Goal: Book appointment/travel/reservation

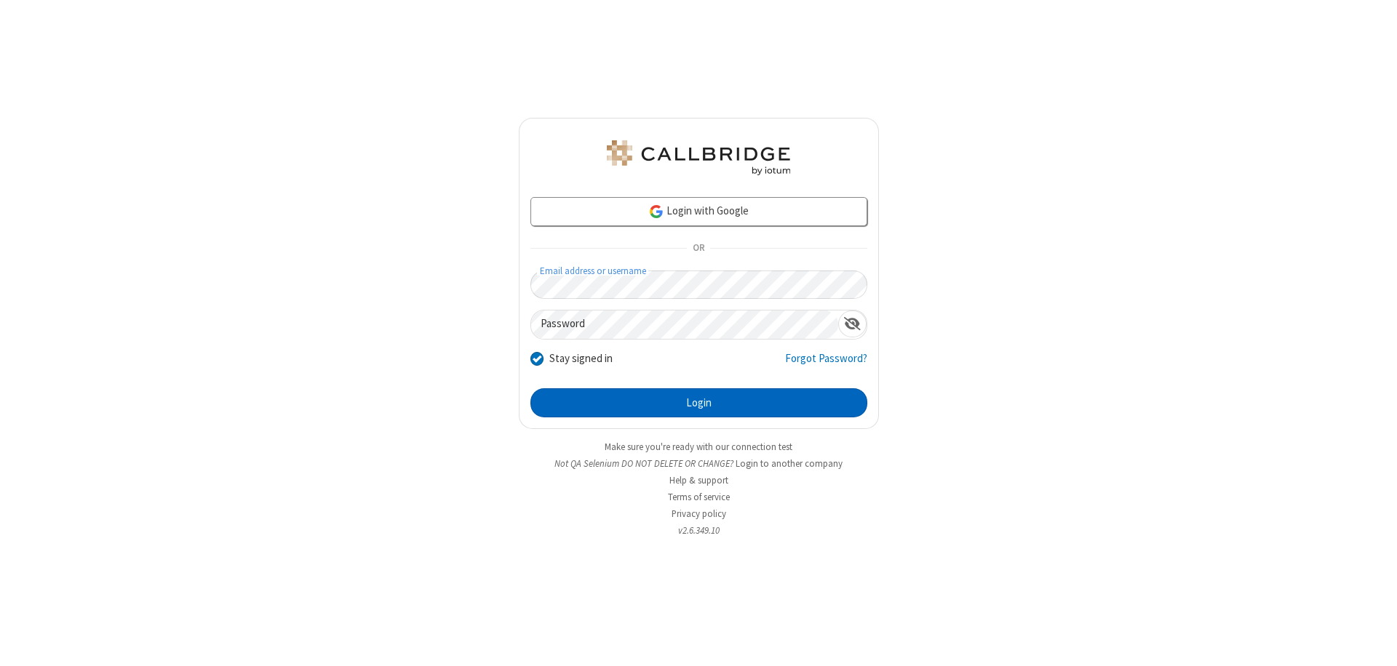
click at [698, 403] on button "Login" at bounding box center [698, 403] width 337 height 29
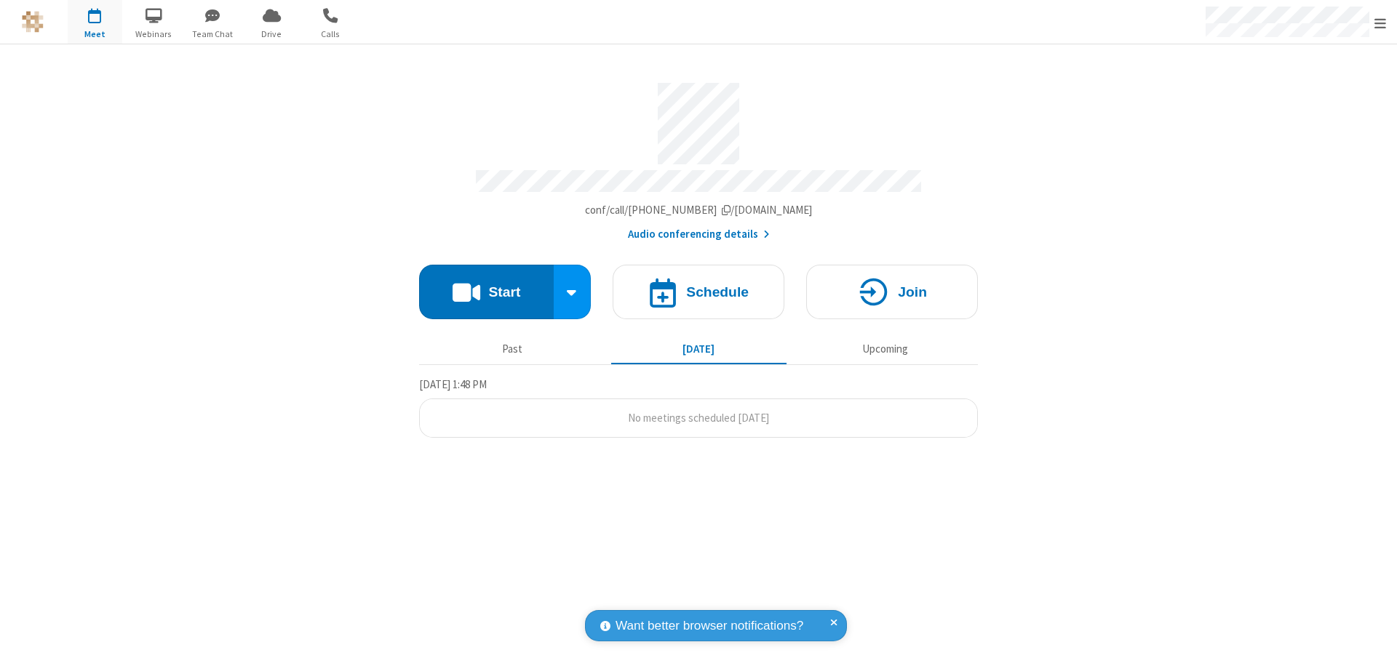
click at [1380, 23] on span "Open menu" at bounding box center [1380, 23] width 12 height 15
click at [95, 22] on span "button" at bounding box center [95, 15] width 55 height 25
click at [698, 285] on h4 "Schedule" at bounding box center [717, 292] width 63 height 14
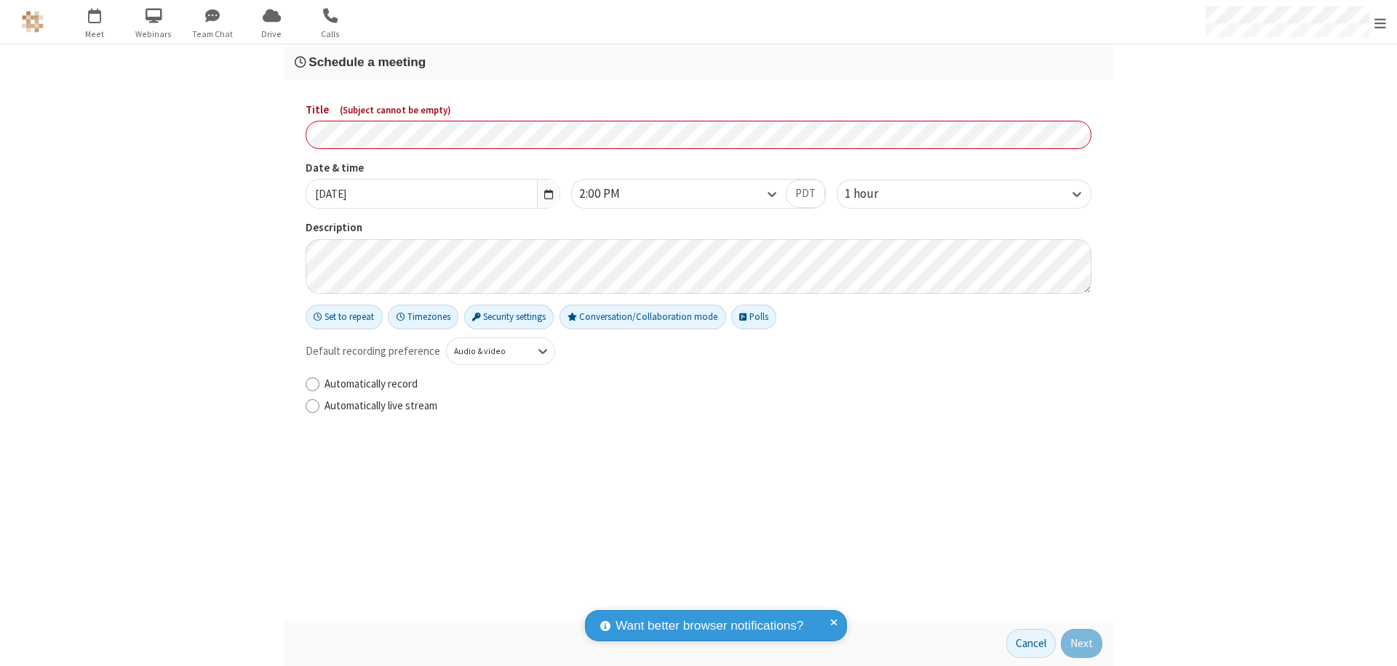
click at [698, 62] on h3 "Schedule a meeting" at bounding box center [699, 62] width 808 height 14
